Goal: Task Accomplishment & Management: Manage account settings

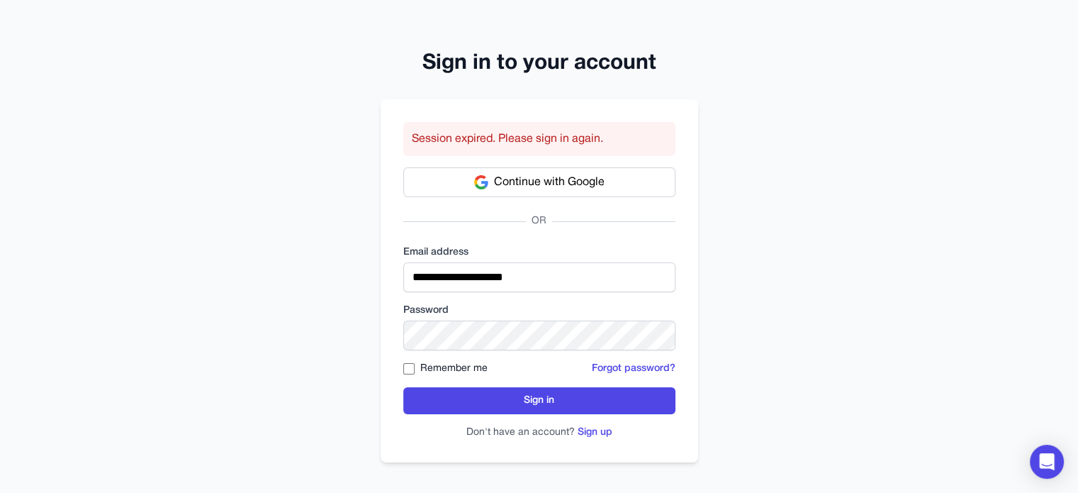
click at [722, 158] on div "**********" at bounding box center [539, 248] width 1078 height 496
type input "**********"
click at [434, 367] on label "Remember me" at bounding box center [453, 369] width 67 height 14
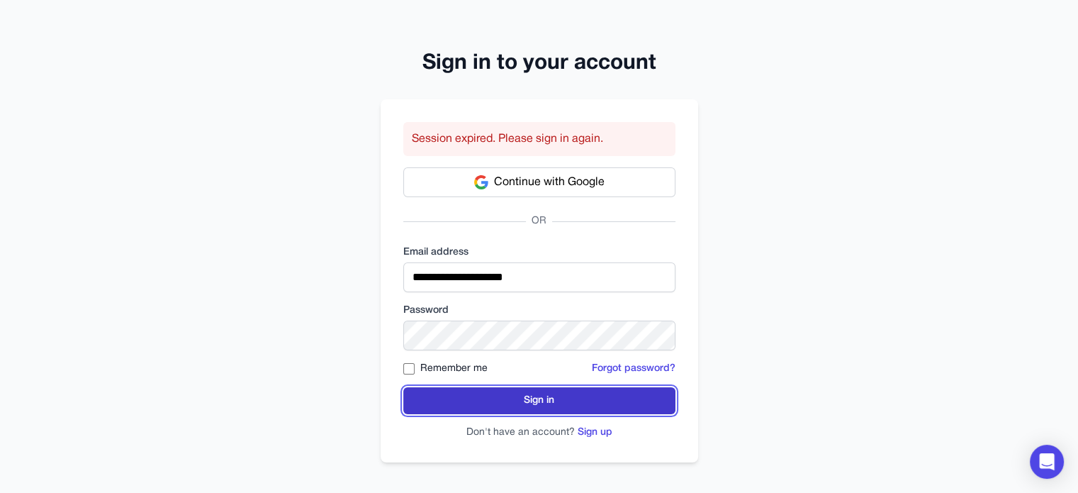
click at [463, 391] on button "Sign in" at bounding box center [539, 400] width 272 height 27
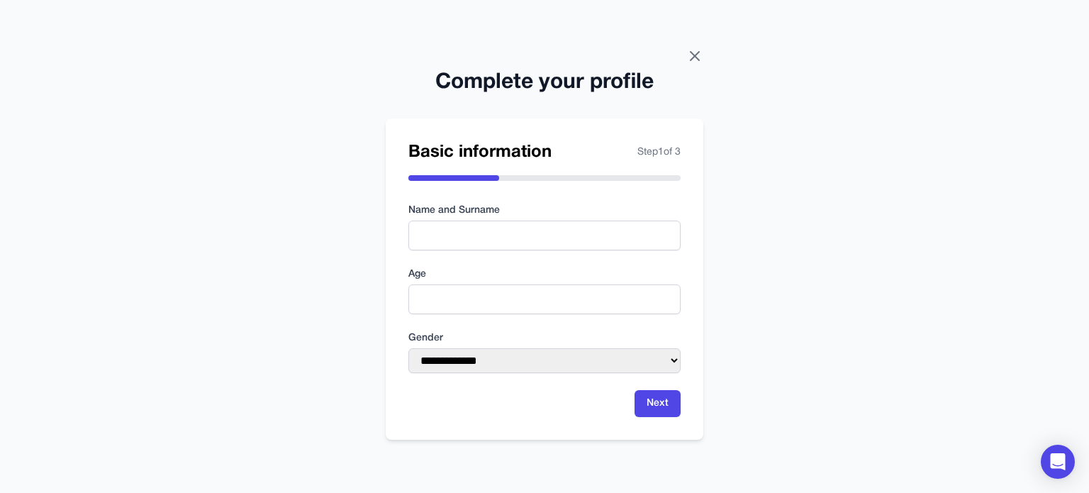
drag, startPoint x: 692, startPoint y: 45, endPoint x: 692, endPoint y: 55, distance: 10.6
click at [692, 46] on div "**********" at bounding box center [544, 246] width 1089 height 493
click at [697, 55] on icon at bounding box center [694, 56] width 17 height 17
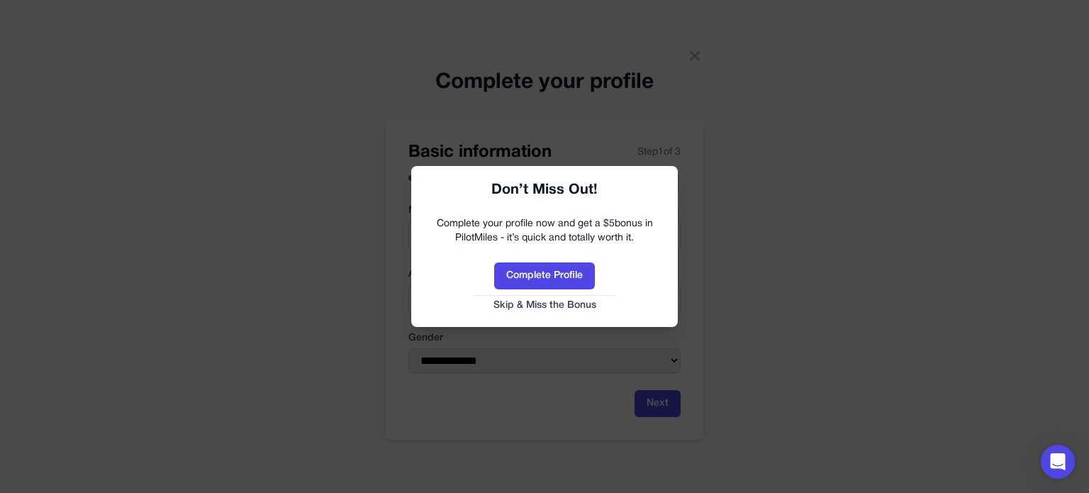
click at [552, 303] on link "Skip & Miss the Bonus" at bounding box center [544, 305] width 238 height 14
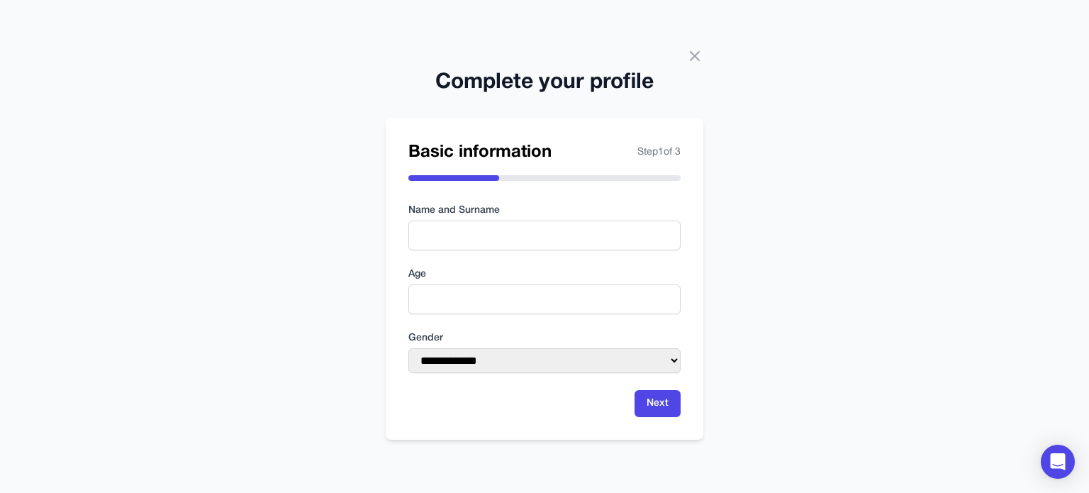
click at [692, 65] on div "Complete your profile" at bounding box center [545, 74] width 318 height 43
click at [692, 55] on icon at bounding box center [694, 56] width 17 height 17
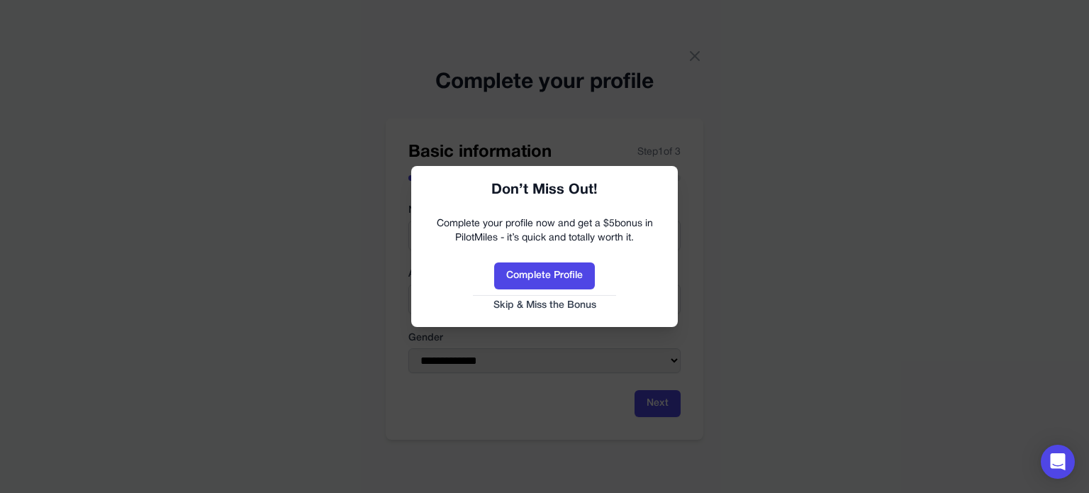
click at [538, 301] on link "Skip & Miss the Bonus" at bounding box center [544, 305] width 238 height 14
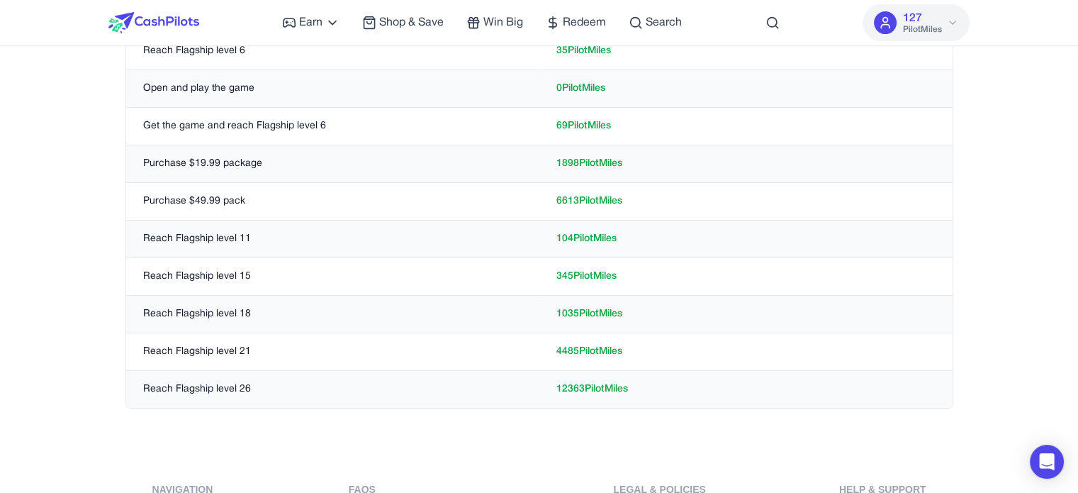
scroll to position [496, 0]
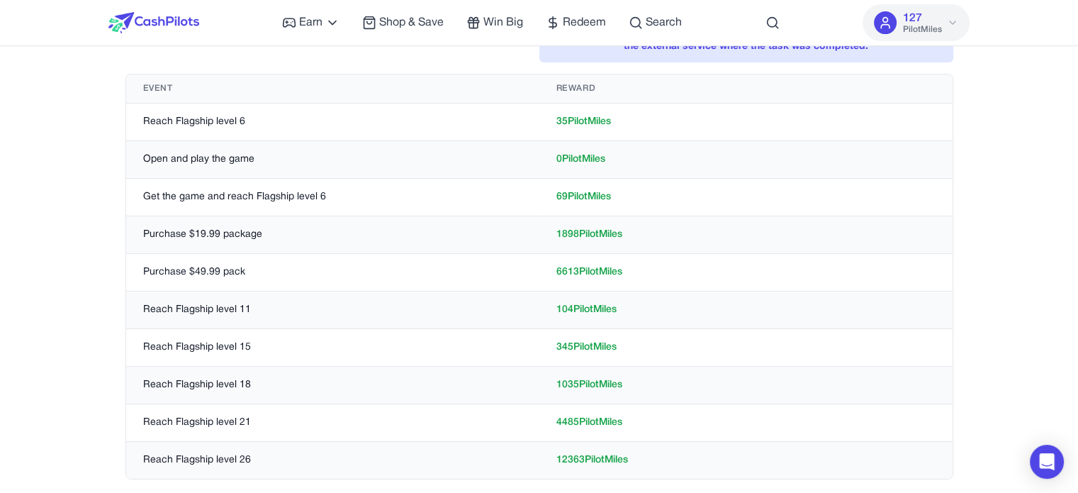
drag, startPoint x: 1032, startPoint y: 164, endPoint x: 1034, endPoint y: 172, distance: 8.8
click at [1033, 166] on div "Earn Play Games Enjoy fun games and earn Try New App Test new app for rewards T…" at bounding box center [539, 187] width 1078 height 1366
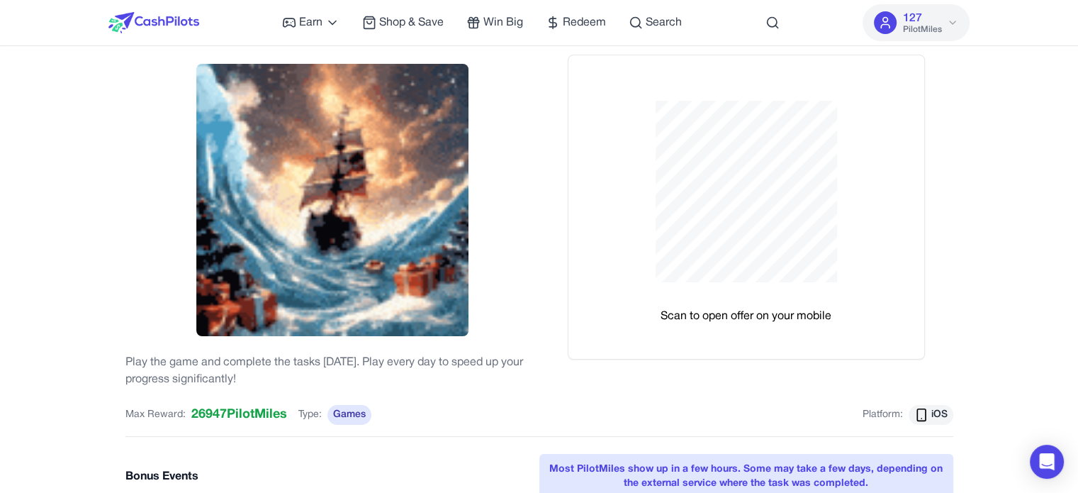
scroll to position [0, 0]
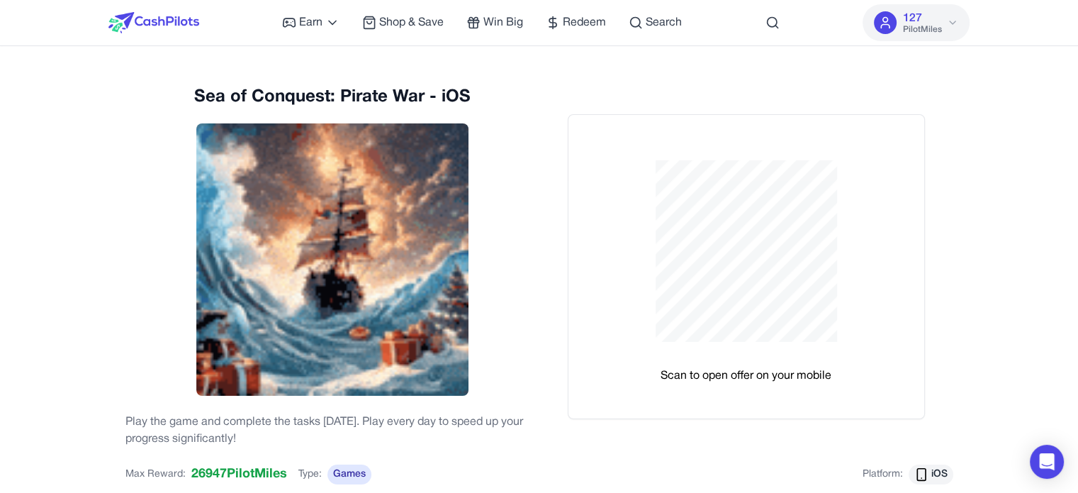
click at [184, 36] on div at bounding box center [153, 22] width 91 height 45
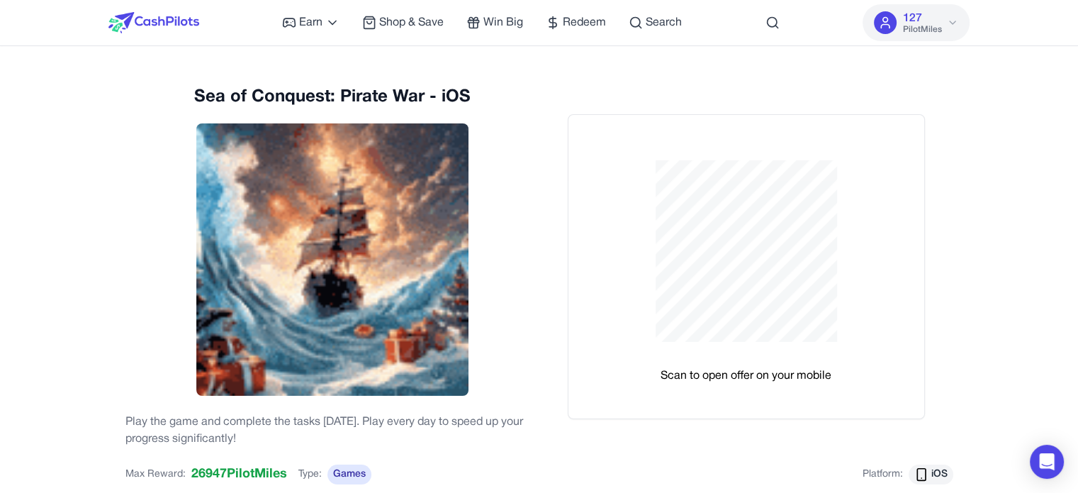
click at [184, 26] on img at bounding box center [153, 22] width 91 height 21
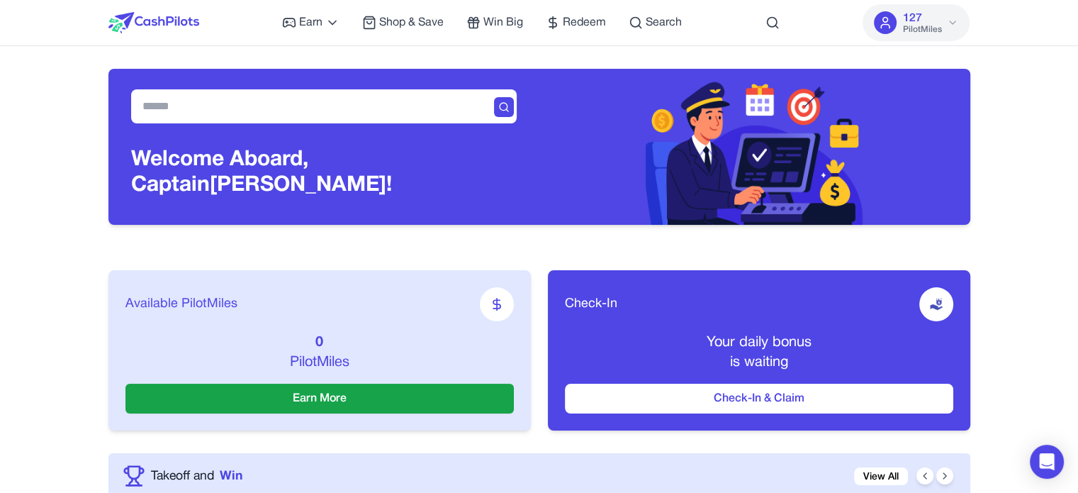
click at [551, 259] on div "Available PilotMiles 0 PilotMiles Earn More Check-In Your daily bonus is waitin…" at bounding box center [539, 350] width 862 height 206
